Goal: Task Accomplishment & Management: Manage account settings

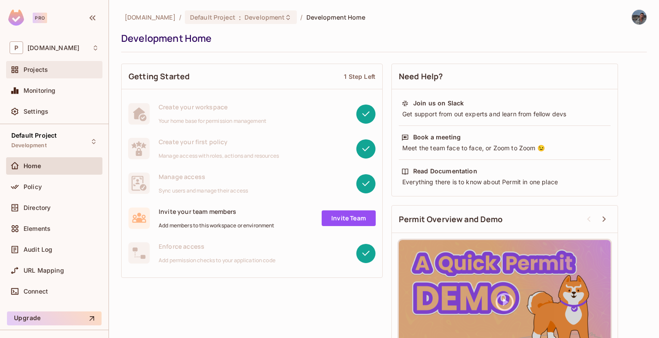
click at [40, 64] on div "Projects" at bounding box center [54, 69] width 96 height 17
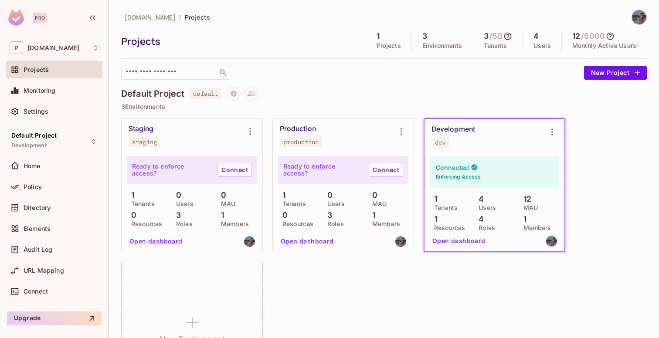
click at [469, 127] on div "Development" at bounding box center [453, 129] width 44 height 9
click at [461, 241] on button "Open dashboard" at bounding box center [459, 241] width 60 height 14
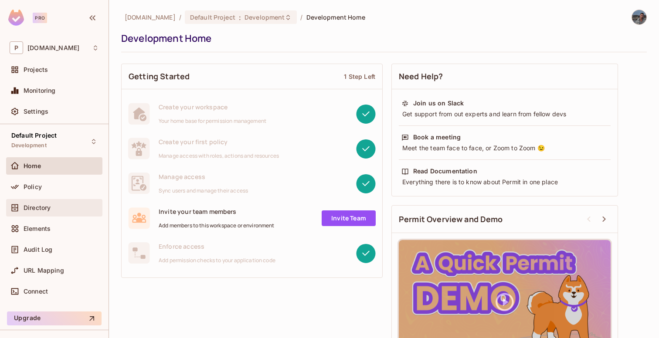
click at [47, 211] on div "Directory" at bounding box center [54, 208] width 89 height 10
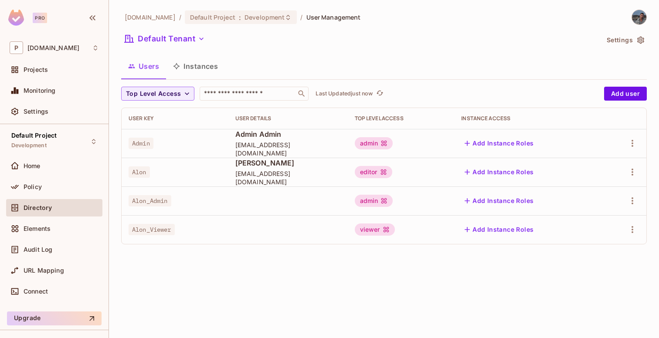
click at [154, 199] on span "Alon_Admin" at bounding box center [149, 200] width 43 height 11
copy span "Alon_Admin"
click at [143, 231] on span "Alon_Viewer" at bounding box center [151, 229] width 46 height 11
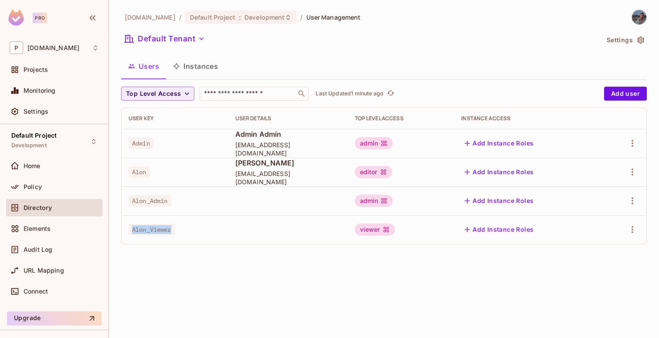
click at [143, 231] on span "Alon_Viewer" at bounding box center [151, 229] width 46 height 11
copy span "Alon_Viewer"
click at [139, 172] on span "Alon" at bounding box center [138, 171] width 21 height 11
copy span "Alon"
